Goal: Task Accomplishment & Management: Manage account settings

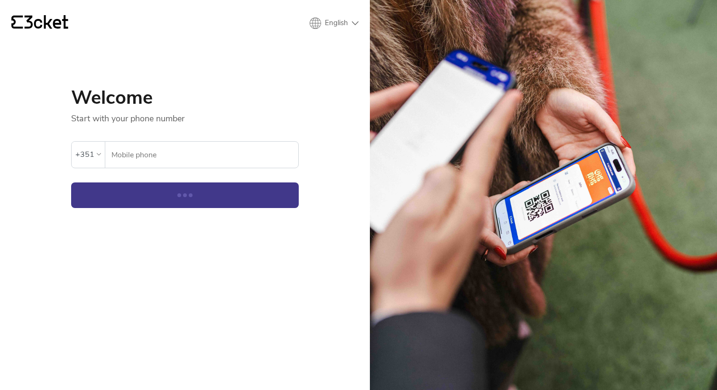
drag, startPoint x: 0, startPoint y: 0, endPoint x: 211, endPoint y: 154, distance: 261.8
click at [211, 154] on input "Mobile phone" at bounding box center [204, 155] width 187 height 26
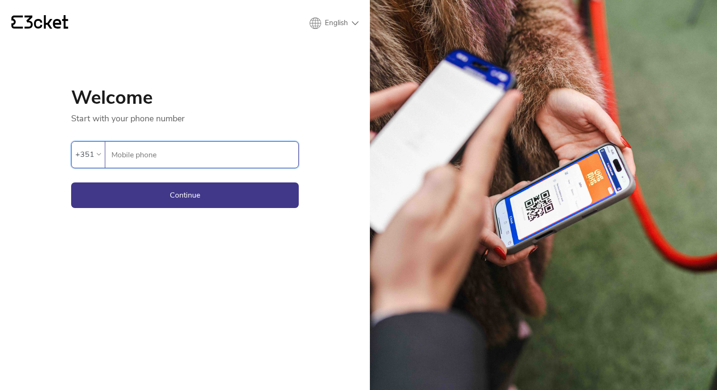
click at [200, 152] on input "Mobile phone" at bounding box center [204, 155] width 187 height 26
click at [98, 160] on div "+351" at bounding box center [88, 154] width 26 height 14
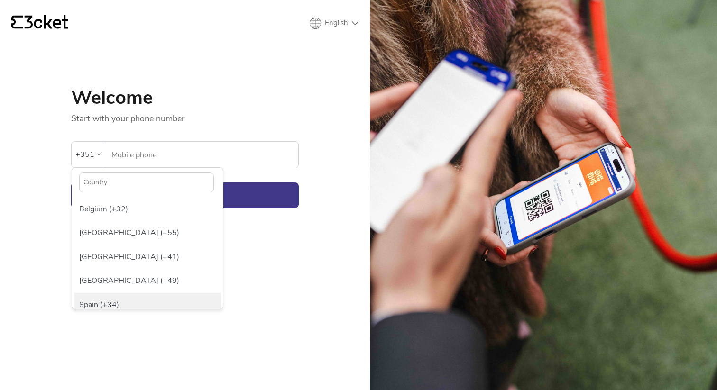
click at [117, 302] on div "Spain (+34)" at bounding box center [147, 305] width 146 height 24
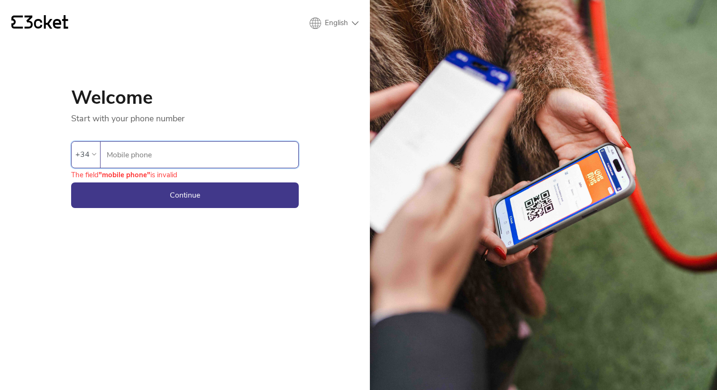
click at [170, 155] on input "Mobile phone" at bounding box center [202, 155] width 192 height 26
type input "607565150"
click at [223, 194] on button "Continue" at bounding box center [184, 195] width 227 height 26
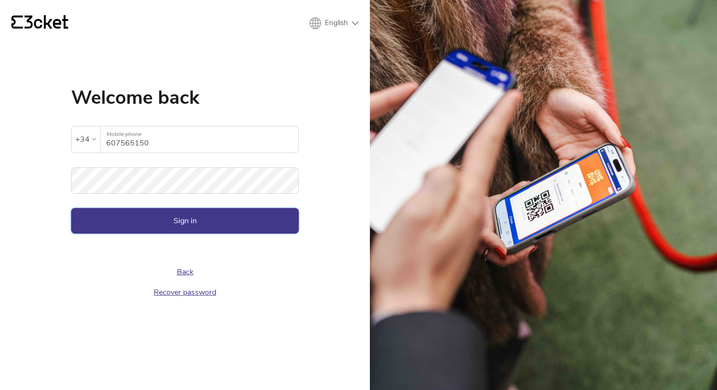
click at [200, 218] on button "Sign in" at bounding box center [184, 221] width 227 height 26
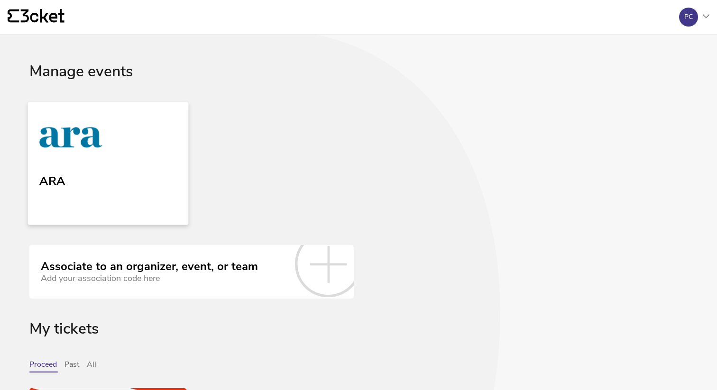
click at [172, 192] on link "ARA" at bounding box center [108, 163] width 161 height 123
